Goal: Task Accomplishment & Management: Use online tool/utility

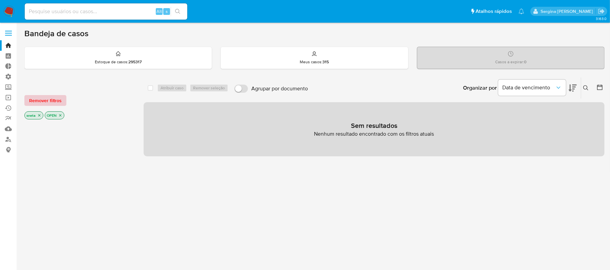
click at [42, 99] on span "Remover filtros" at bounding box center [45, 100] width 33 height 9
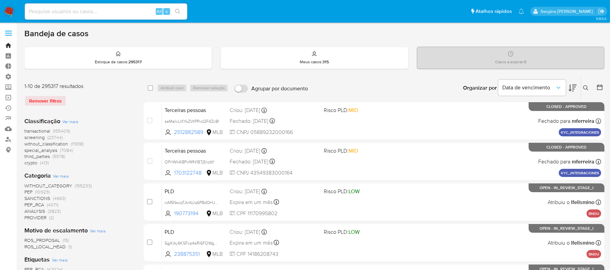
click at [6, 45] on link "Bandeja" at bounding box center [40, 45] width 81 height 11
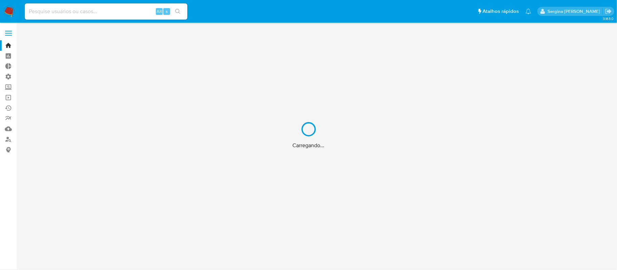
click at [5, 99] on div "Carregando..." at bounding box center [308, 135] width 617 height 270
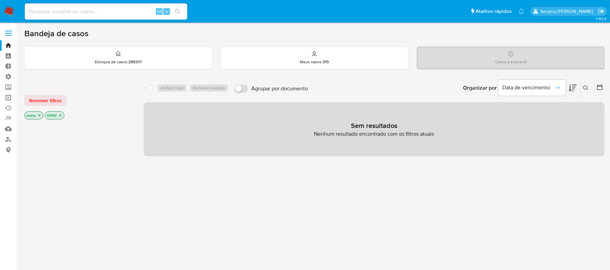
click at [7, 97] on link "Operações em massa" at bounding box center [40, 97] width 81 height 11
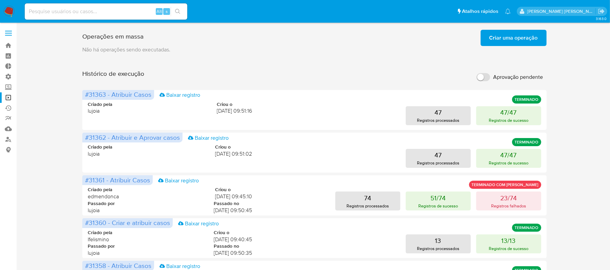
click at [486, 78] on input "Aprovação pendente" at bounding box center [484, 77] width 14 height 8
checkbox input "true"
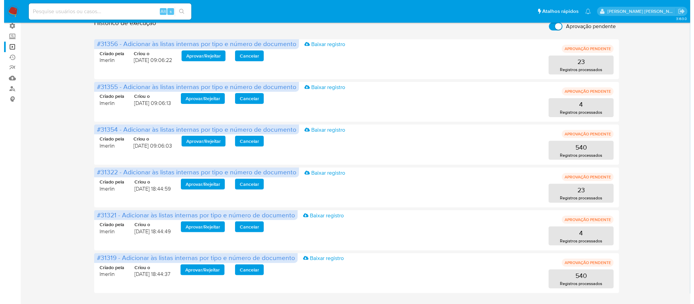
scroll to position [49, 0]
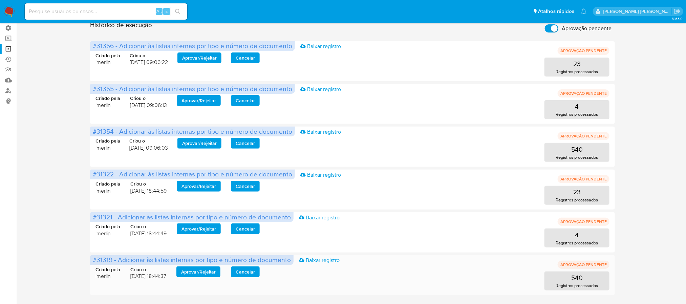
click at [238, 270] on span "Cancelar" at bounding box center [245, 271] width 19 height 9
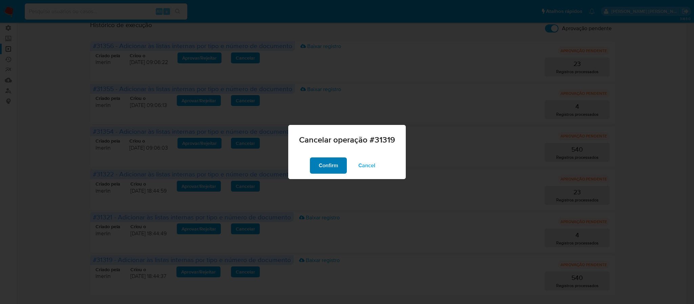
click at [327, 165] on span "Confirm" at bounding box center [328, 165] width 19 height 15
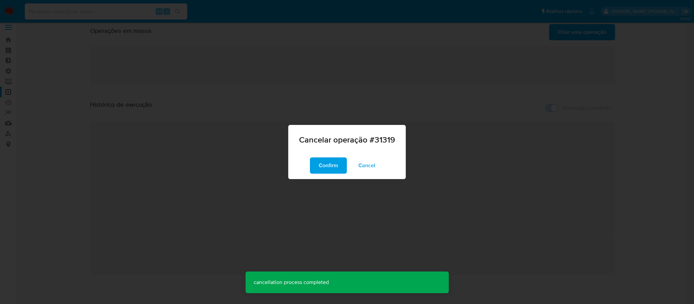
scroll to position [0, 0]
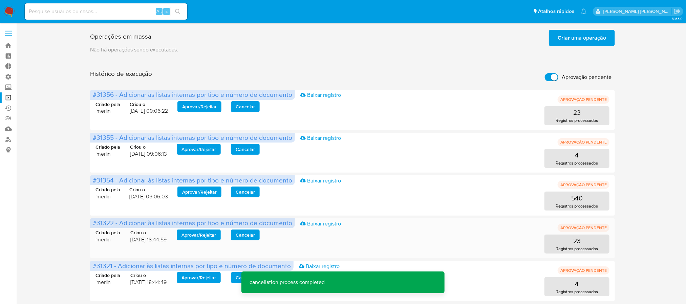
click at [239, 233] on span "Cancelar" at bounding box center [245, 234] width 19 height 9
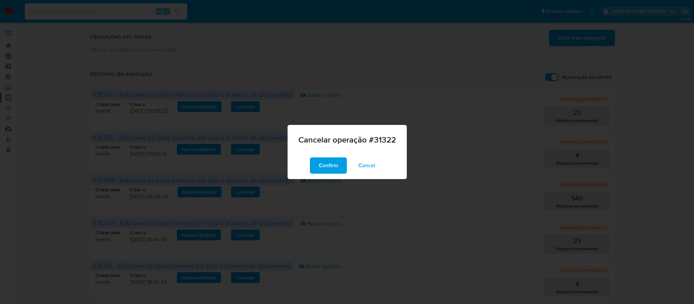
drag, startPoint x: 323, startPoint y: 158, endPoint x: 305, endPoint y: 174, distance: 24.5
click at [323, 158] on span "Confirm" at bounding box center [328, 165] width 19 height 15
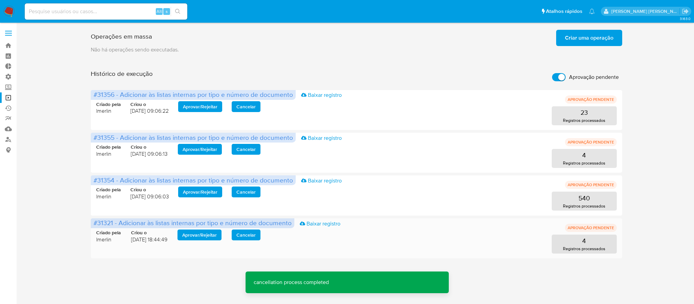
click at [254, 233] on span "Cancelar" at bounding box center [245, 234] width 19 height 9
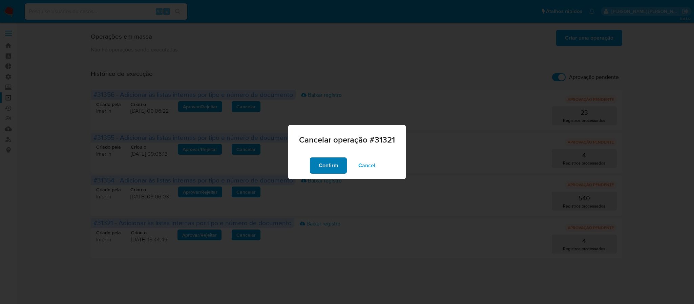
click at [321, 160] on span "Confirm" at bounding box center [328, 165] width 19 height 15
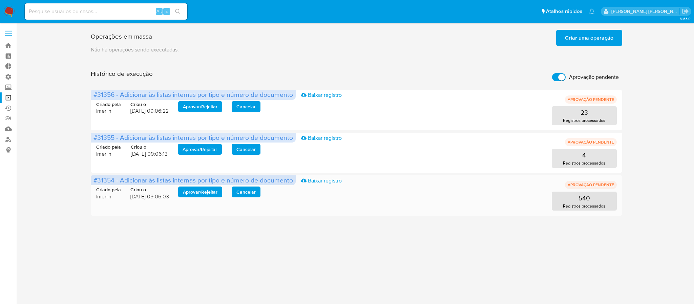
click at [207, 188] on span "Aprovar / Rejeitar" at bounding box center [200, 191] width 35 height 9
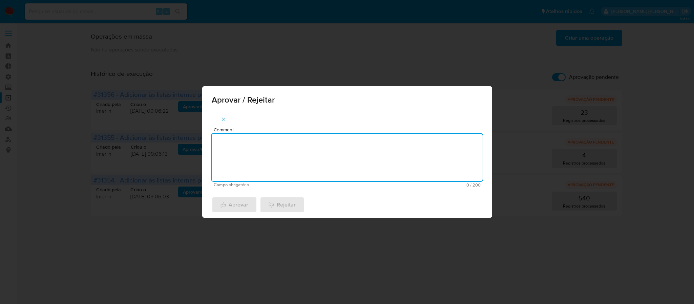
click at [292, 166] on textarea "Comment" at bounding box center [347, 157] width 271 height 47
type textarea "Midias Negativas"
click at [236, 200] on span "Aprovar" at bounding box center [235, 204] width 28 height 15
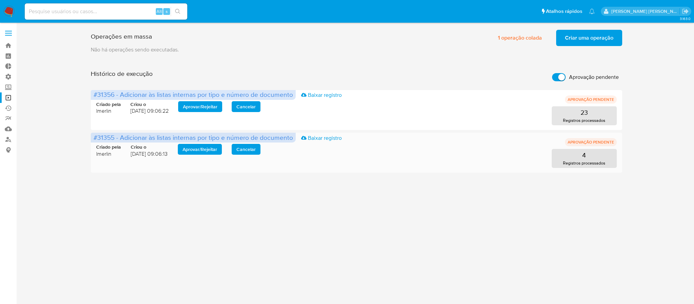
click at [202, 150] on span "Aprovar / Rejeitar" at bounding box center [200, 149] width 35 height 9
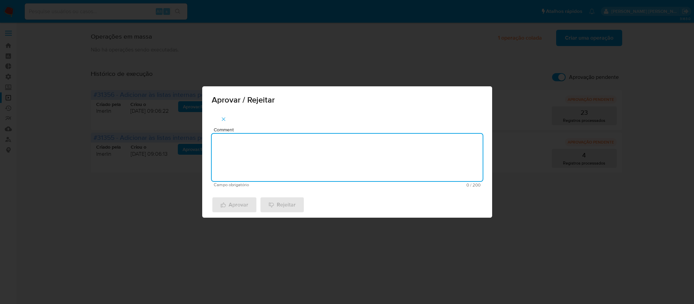
click at [245, 155] on textarea "Comment" at bounding box center [347, 157] width 271 height 47
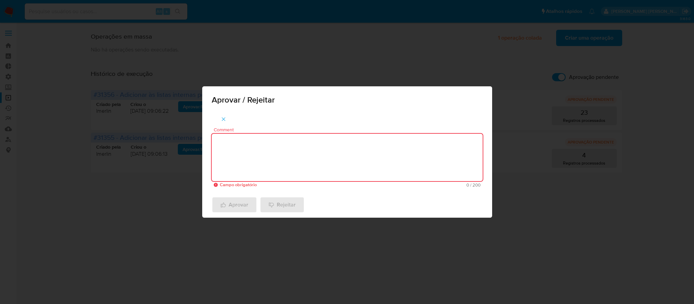
paste textarea "De acordo com a recusa do relacionamento com o PEP/RCA"
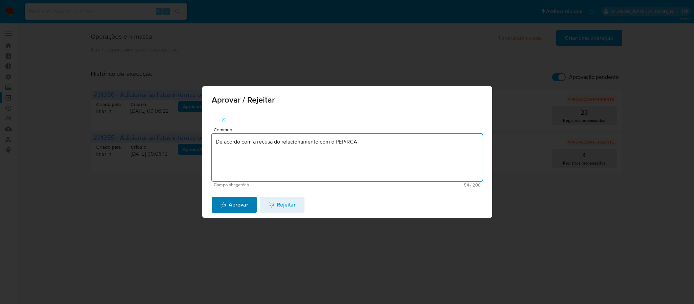
type textarea "De acordo com a recusa do relacionamento com o PEP/RCA"
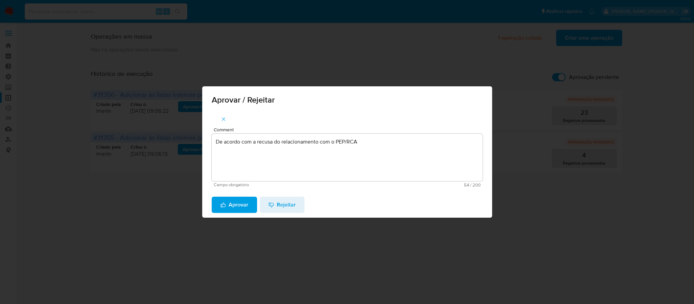
click at [240, 201] on span "Aprovar" at bounding box center [235, 204] width 28 height 15
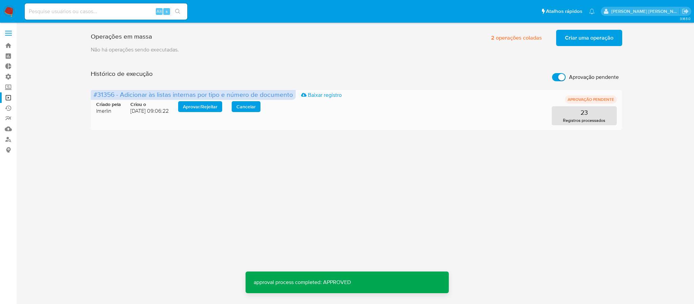
click at [206, 102] on span "Aprovar / Rejeitar" at bounding box center [200, 106] width 35 height 9
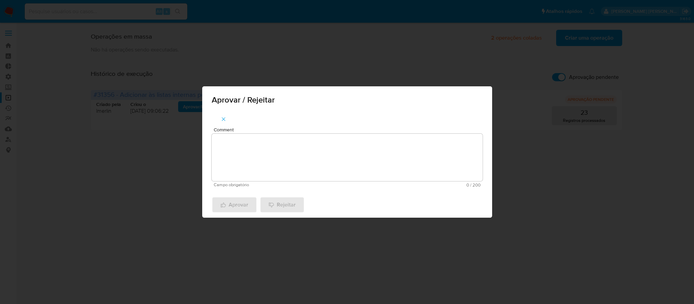
click at [337, 155] on textarea "Comment" at bounding box center [347, 157] width 271 height 47
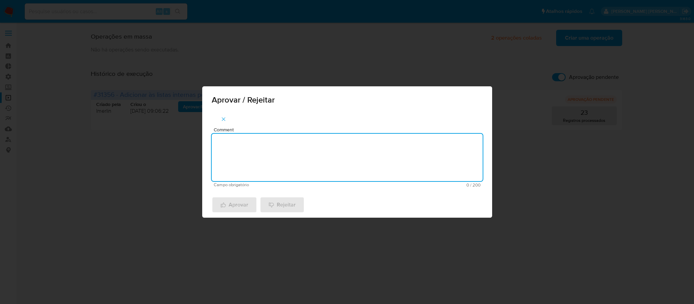
paste textarea "De acordo com a manutencao do Relacionamento com o PEP/RCA"
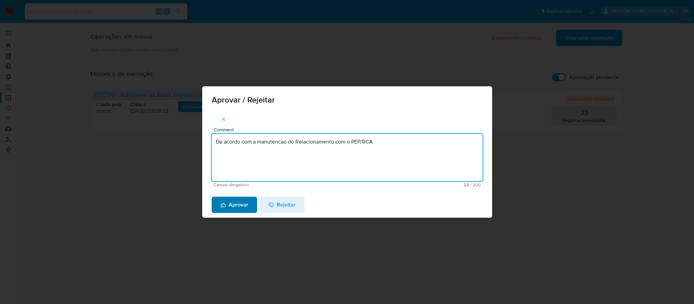
type textarea "De acordo com a manutencao do Relacionamento com o PEP/RCA"
click at [230, 204] on span "Aprovar" at bounding box center [235, 204] width 28 height 15
